Goal: Contribute content: Add original content to the website for others to see

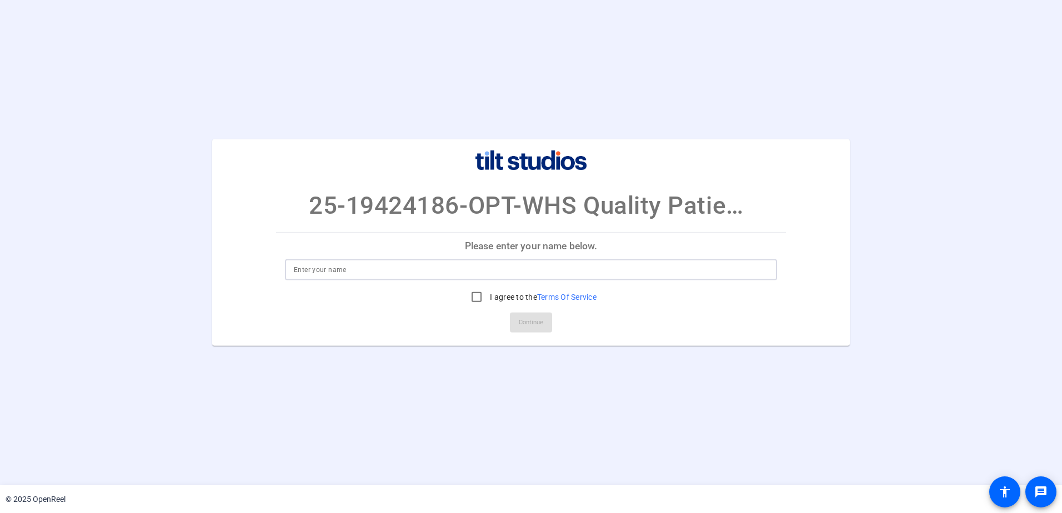
click at [303, 272] on input at bounding box center [531, 269] width 474 height 13
type input "[PERSON_NAME]"
click at [479, 298] on input "I agree to the Terms Of Service" at bounding box center [476, 297] width 22 height 22
checkbox input "true"
click at [537, 323] on span "Continue" at bounding box center [531, 322] width 24 height 17
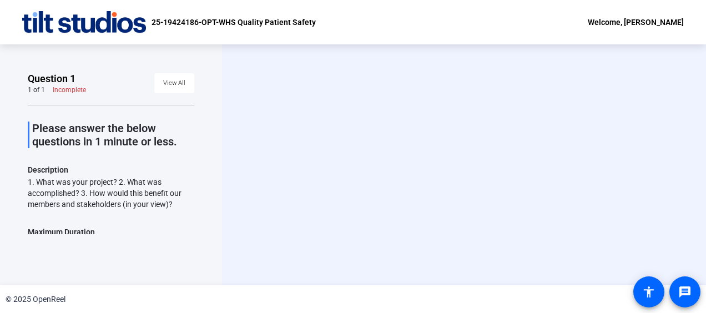
click at [429, 157] on video at bounding box center [464, 165] width 167 height 94
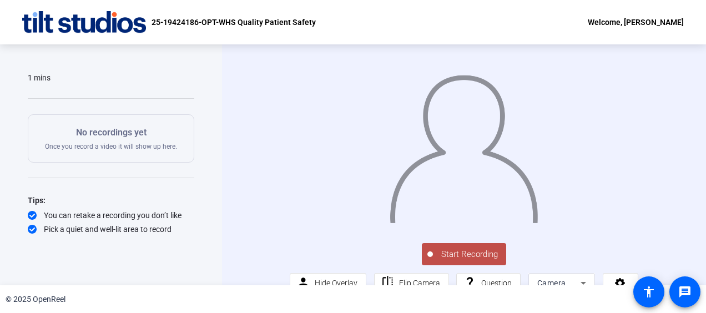
click at [279, 130] on div "Start Recording person Hide Overlay flip Flip Camera question_mark Question Cam…" at bounding box center [463, 165] width 411 height 256
click at [466, 259] on span "Start Recording" at bounding box center [469, 254] width 73 height 13
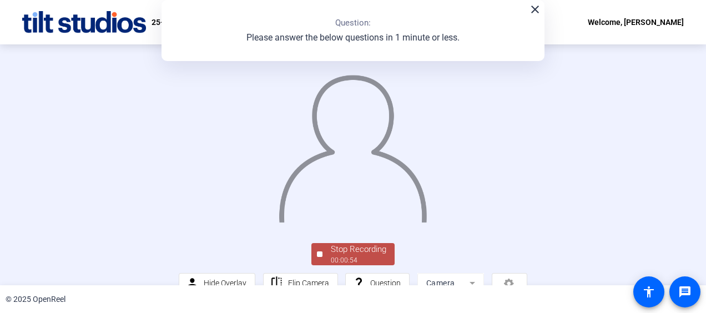
click at [642, 193] on div "Stop Recording 00:00:54 person Hide Overlay flip Flip Camera question_mark Ques…" at bounding box center [353, 165] width 600 height 257
click at [348, 253] on div "Stop Recording" at bounding box center [359, 249] width 56 height 13
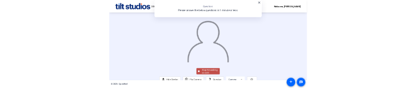
scroll to position [117, 0]
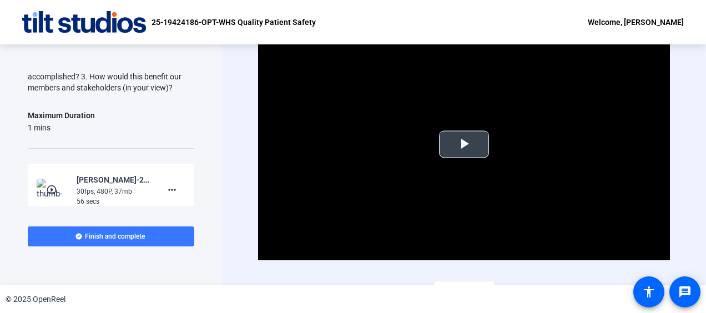
click at [464, 144] on span "Video Player" at bounding box center [464, 144] width 0 height 0
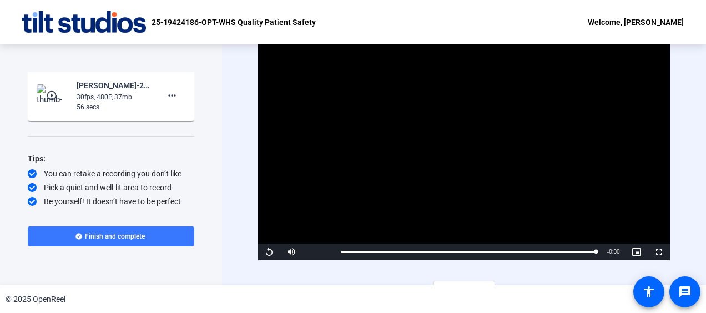
scroll to position [18, 0]
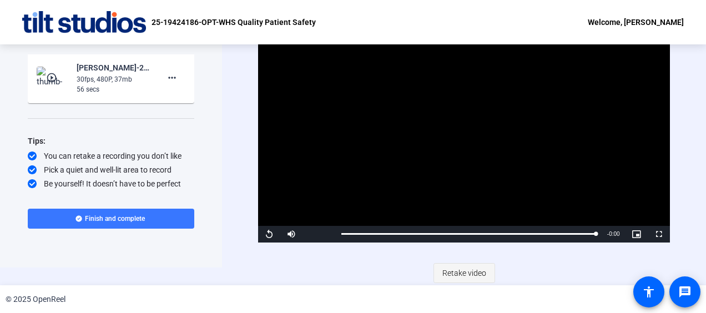
click at [443, 273] on span "Retake video" at bounding box center [465, 273] width 44 height 21
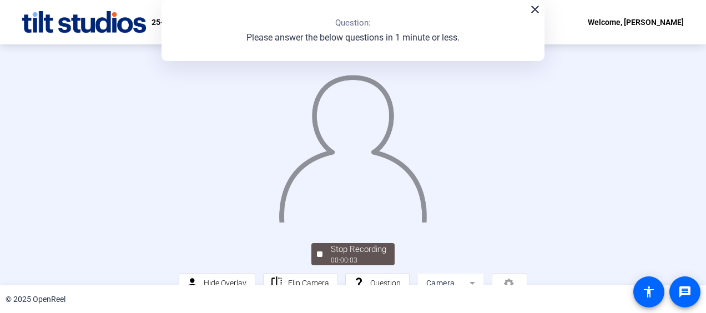
click at [532, 16] on div "close Question: Please answer the below questions in 1 minute or less." at bounding box center [353, 30] width 383 height 61
click at [534, 12] on mat-icon "close" at bounding box center [535, 9] width 13 height 13
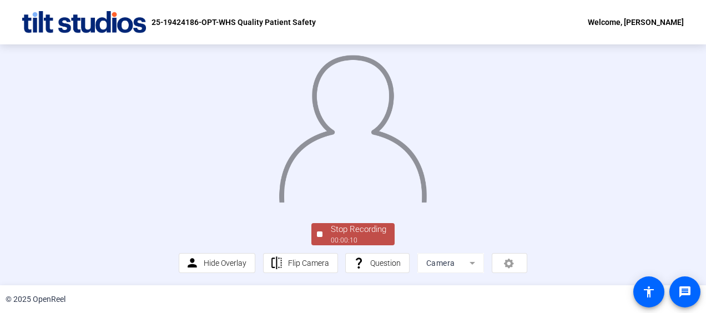
scroll to position [89, 0]
click at [340, 230] on div "Stop Recording" at bounding box center [359, 229] width 56 height 13
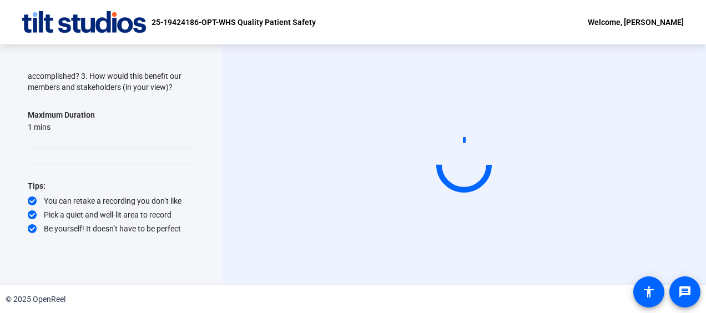
scroll to position [0, 0]
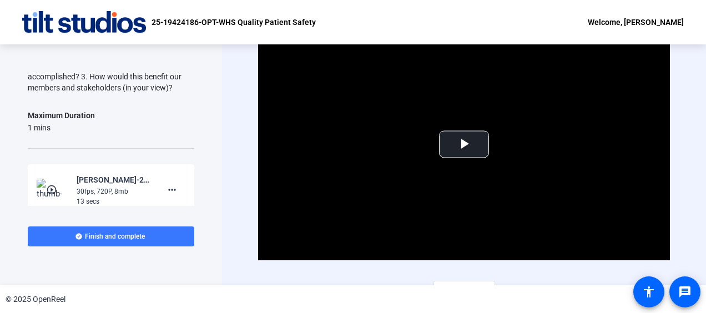
click at [695, 96] on div "Video Player is loading. Play Video Play Mute Current Time 0:00 / Duration 0:12…" at bounding box center [464, 164] width 484 height 241
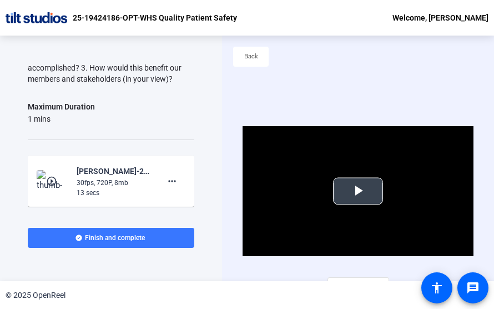
scroll to position [53, 0]
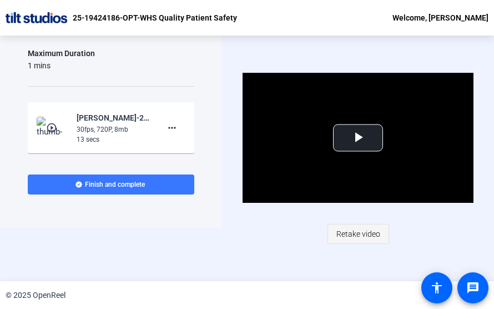
click at [343, 235] on span "Retake video" at bounding box center [358, 233] width 44 height 21
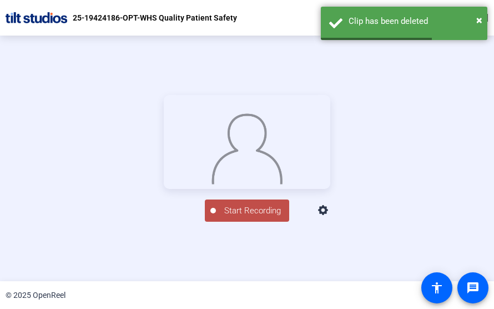
scroll to position [125, 0]
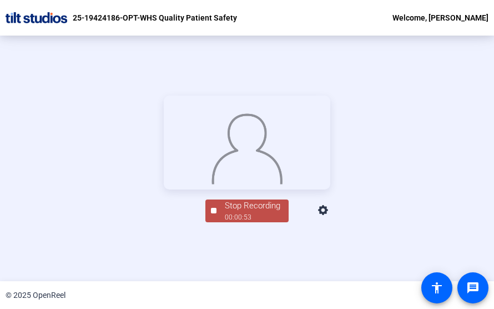
click at [239, 212] on div "Stop Recording" at bounding box center [253, 205] width 56 height 13
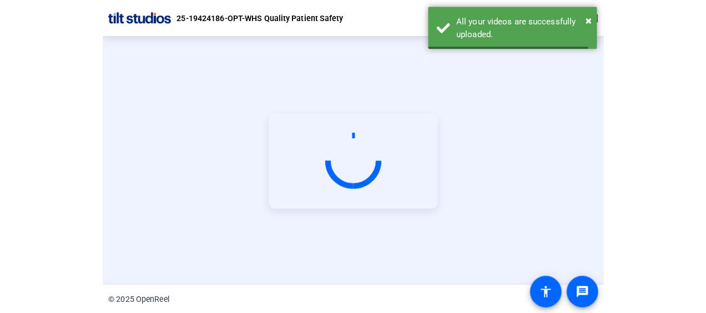
scroll to position [33, 0]
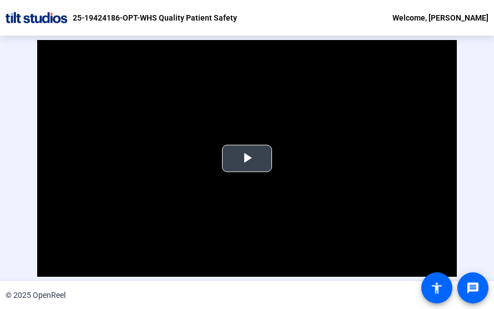
click at [247, 158] on span "Video Player" at bounding box center [247, 158] width 0 height 0
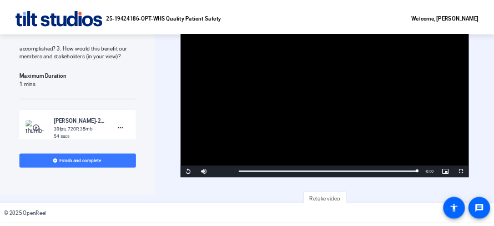
scroll to position [18, 0]
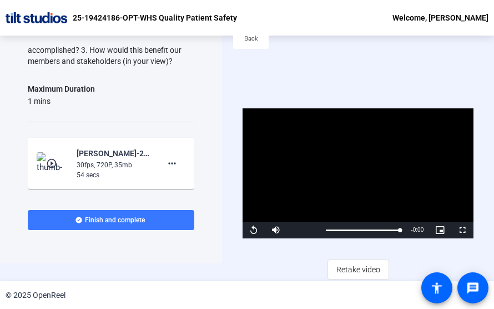
click at [181, 254] on div "Question 1 1 of 1 Complete View All Please answer the below questions in 1 minu…" at bounding box center [111, 140] width 222 height 245
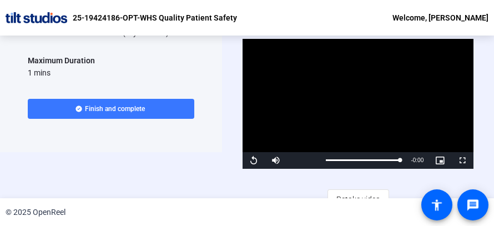
scroll to position [59, 0]
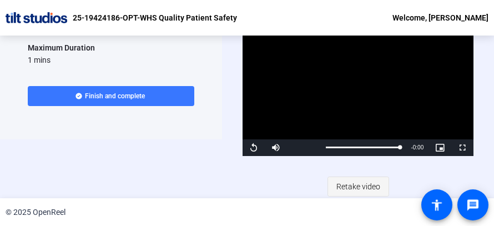
click at [355, 186] on span "Retake video" at bounding box center [358, 186] width 44 height 21
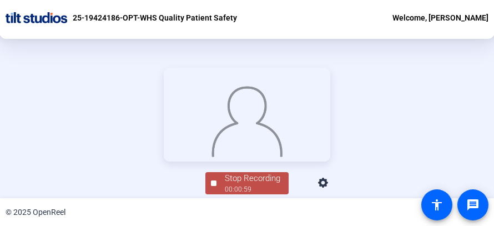
scroll to position [56, 0]
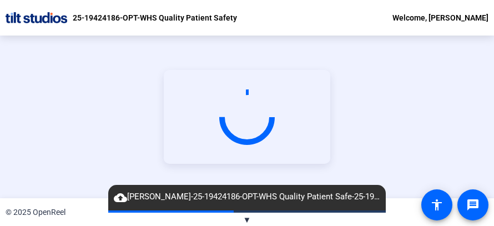
click at [323, 18] on div "25-19424186-OPT-WHS Quality Patient Safety Welcome, [PERSON_NAME]" at bounding box center [247, 18] width 494 height 36
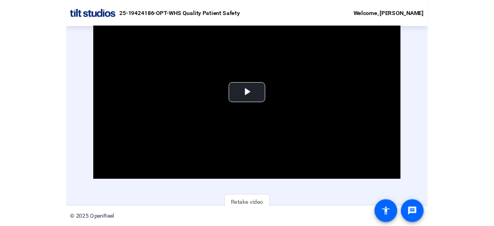
scroll to position [71, 0]
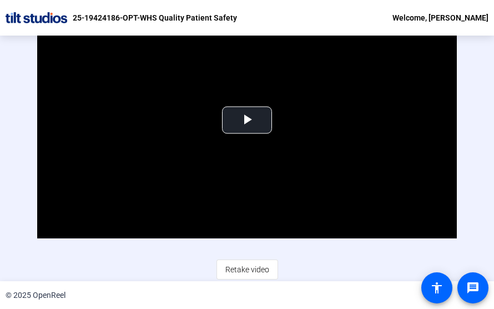
drag, startPoint x: 464, startPoint y: 120, endPoint x: 470, endPoint y: 149, distance: 28.9
click at [470, 149] on div "Video Player is loading. Play Video Play Mute Current Time 0:00 / Duration 1:00…" at bounding box center [247, 140] width 494 height 245
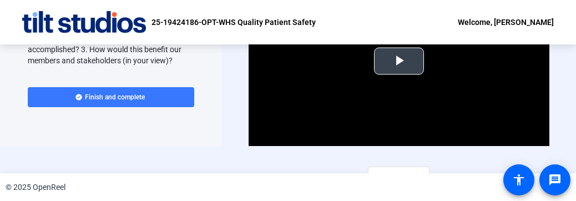
scroll to position [42, 0]
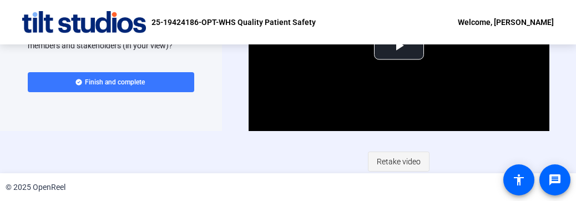
click at [403, 162] on span "Retake video" at bounding box center [399, 161] width 44 height 21
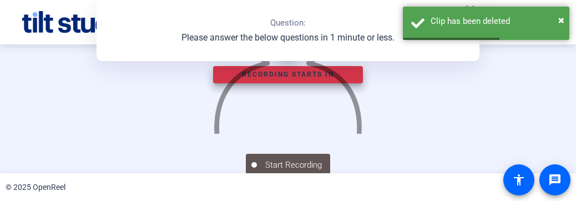
scroll to position [0, 0]
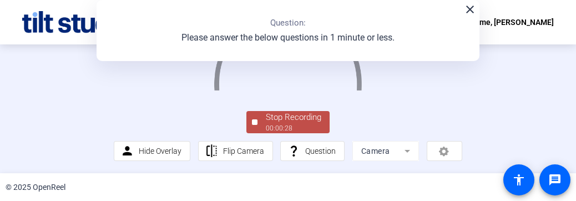
click at [294, 126] on div "00:00:28" at bounding box center [294, 128] width 56 height 10
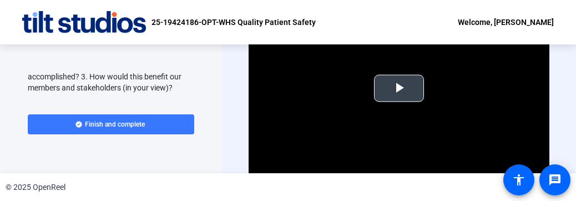
click at [399, 88] on span "Video Player" at bounding box center [399, 88] width 0 height 0
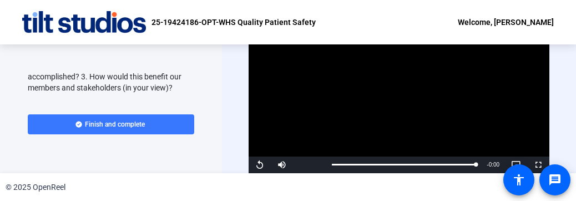
scroll to position [42, 0]
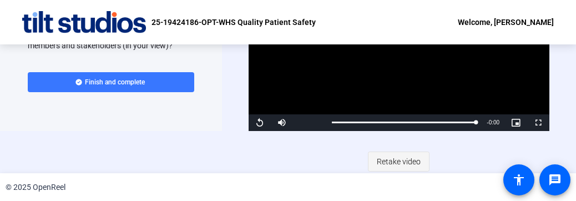
click at [400, 162] on span "Retake video" at bounding box center [399, 161] width 44 height 21
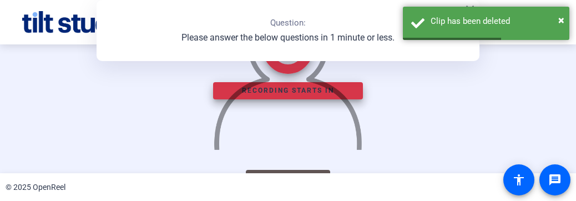
scroll to position [0, 0]
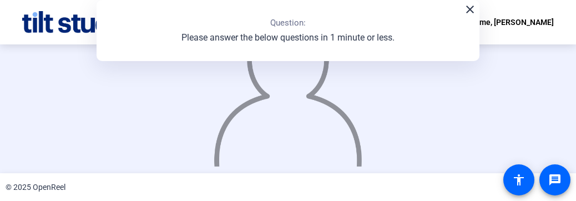
click at [468, 17] on div "close Question: Please answer the below questions in 1 minute or less." at bounding box center [288, 30] width 383 height 61
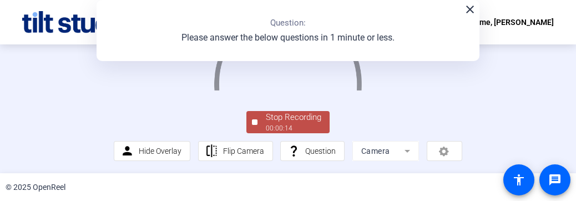
click at [303, 127] on div "00:00:14" at bounding box center [294, 128] width 56 height 10
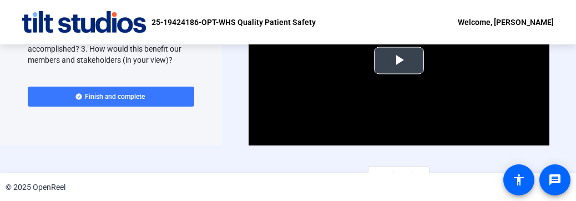
scroll to position [42, 0]
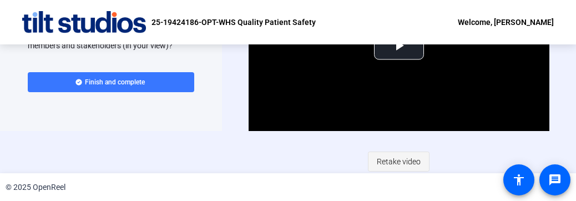
click at [404, 159] on span "Retake video" at bounding box center [399, 161] width 44 height 21
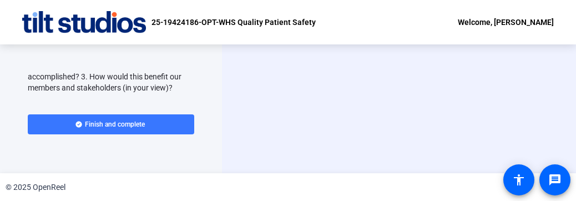
scroll to position [0, 0]
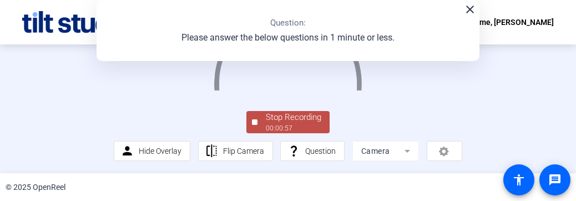
click at [289, 124] on div "Stop Recording" at bounding box center [294, 117] width 56 height 13
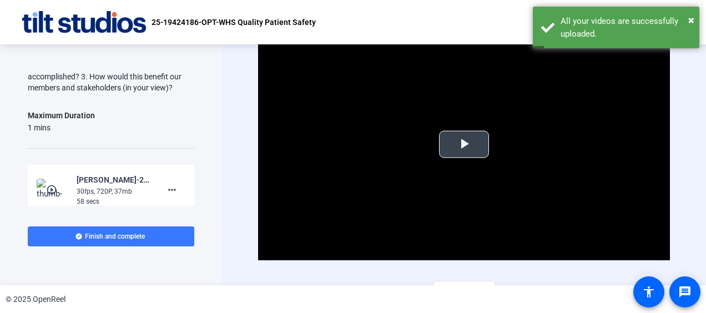
click at [464, 144] on span "Video Player" at bounding box center [464, 144] width 0 height 0
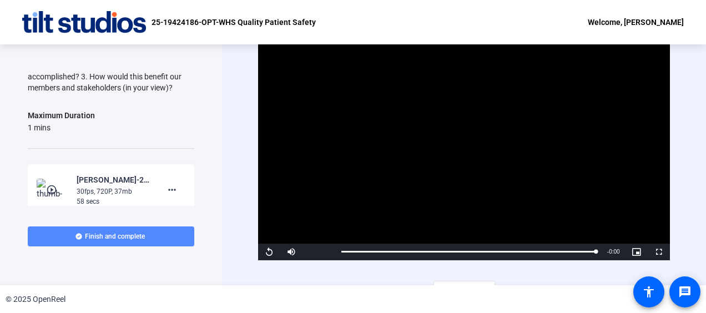
click at [104, 233] on span "Finish and complete" at bounding box center [115, 236] width 60 height 9
